Goal: Task Accomplishment & Management: Complete application form

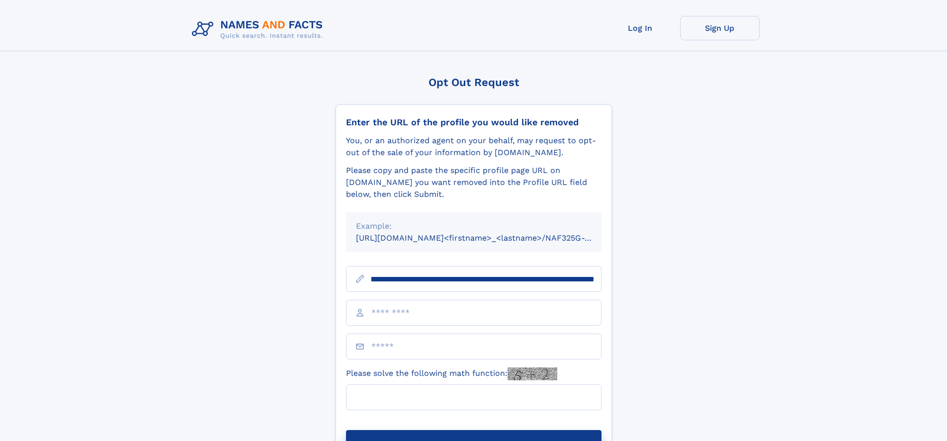
scroll to position [0, 119]
type input "**********"
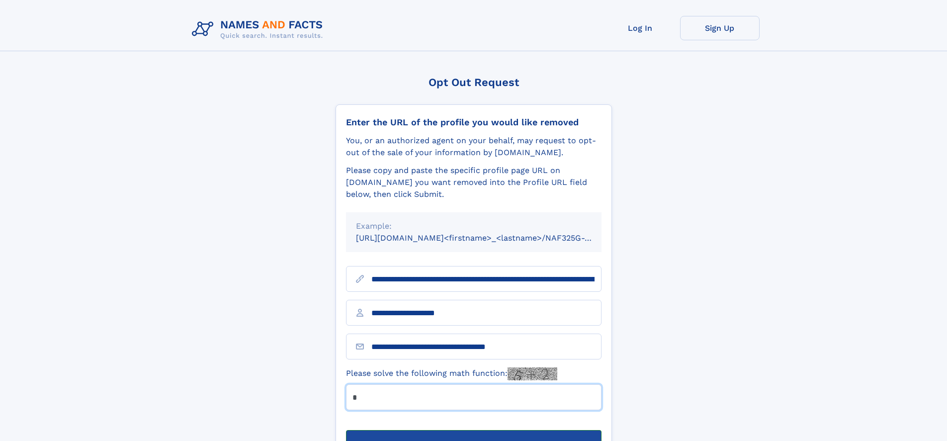
type input "*"
click at [473, 430] on button "Submit Opt Out Request" at bounding box center [474, 446] width 256 height 32
